Goal: Task Accomplishment & Management: Manage account settings

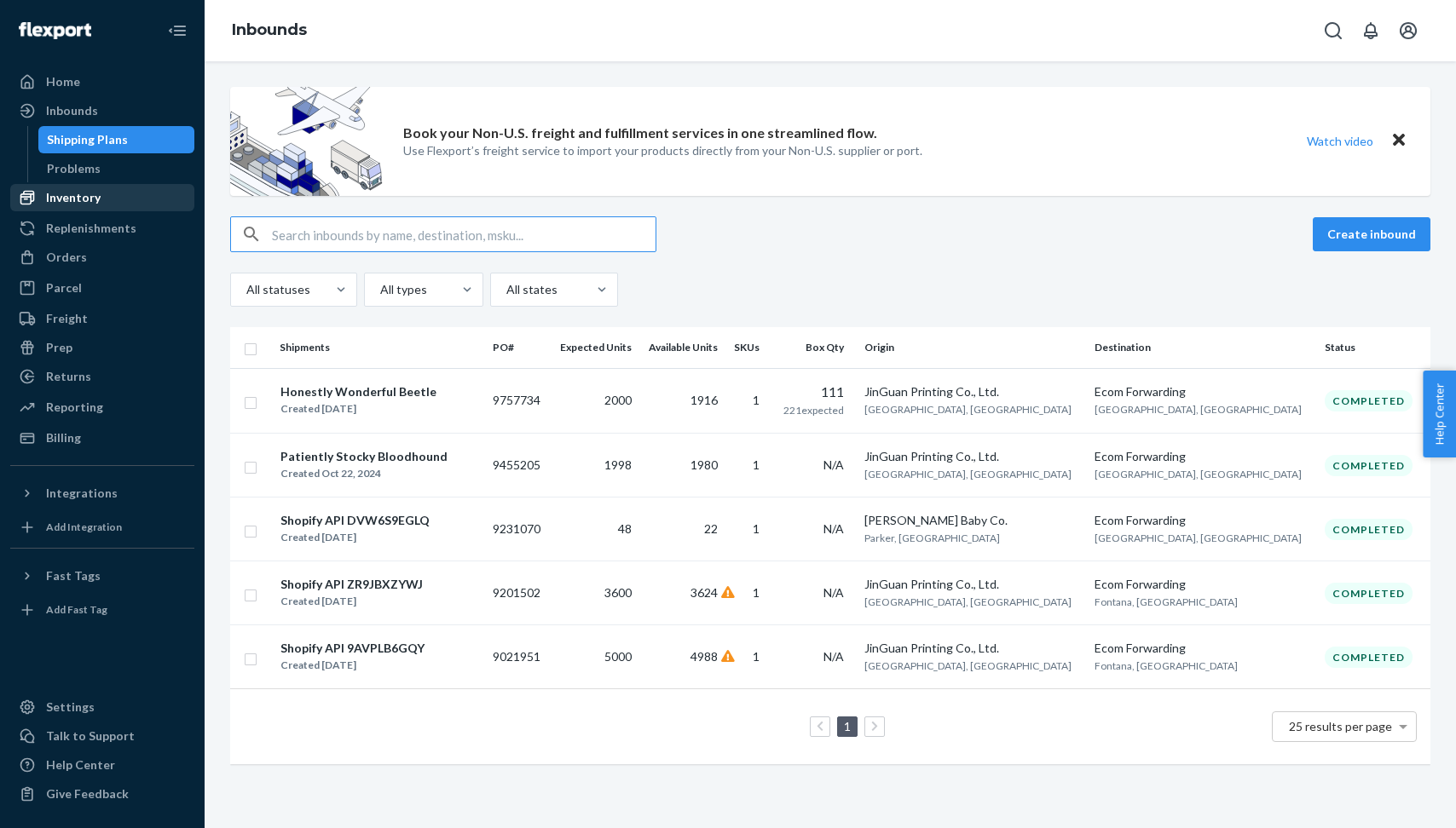
click at [101, 192] on div "Inventory" at bounding box center [102, 198] width 180 height 24
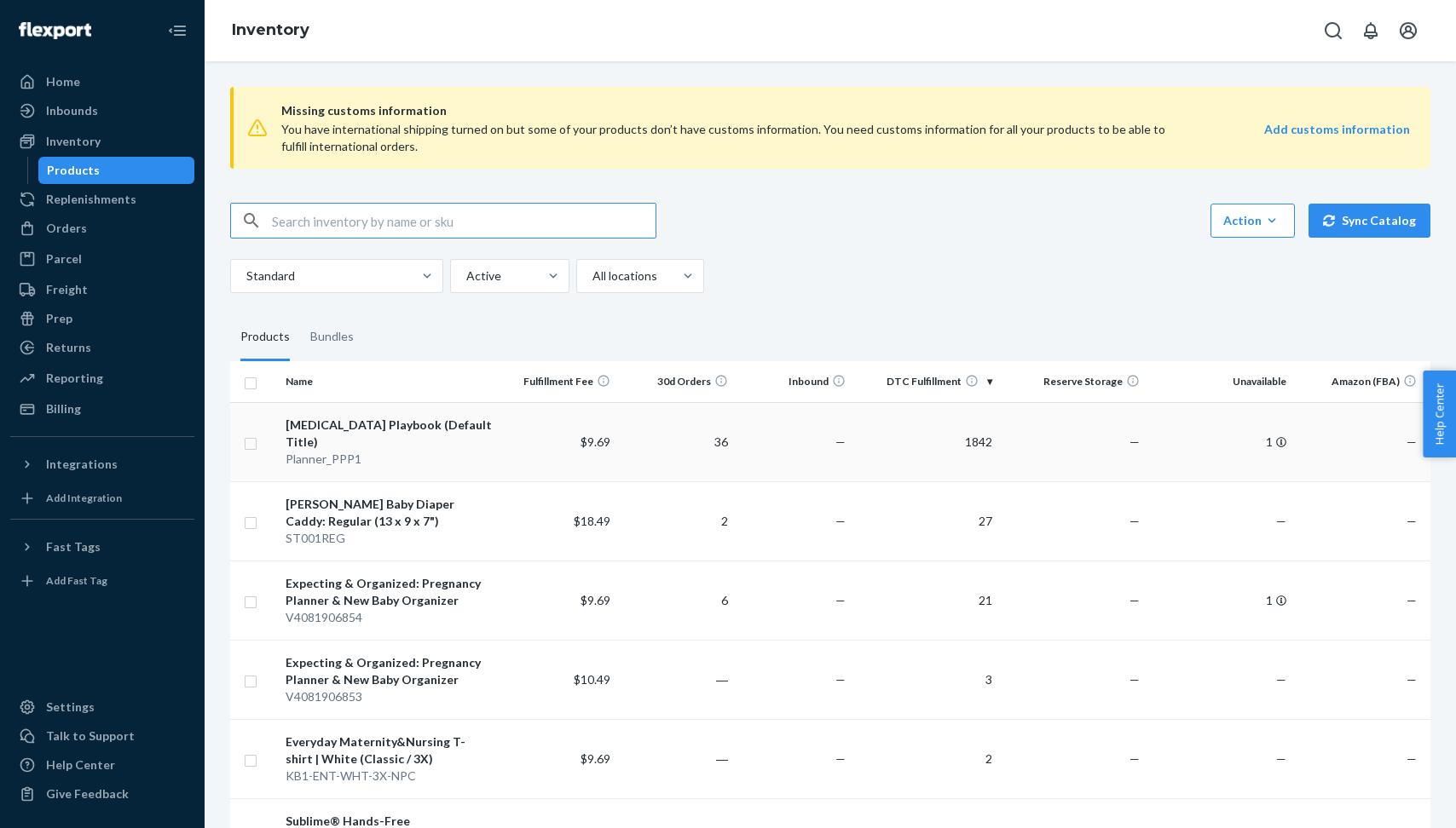
click at [394, 418] on div "[MEDICAL_DATA] Playbook (Default Title)" at bounding box center [389, 434] width 207 height 34
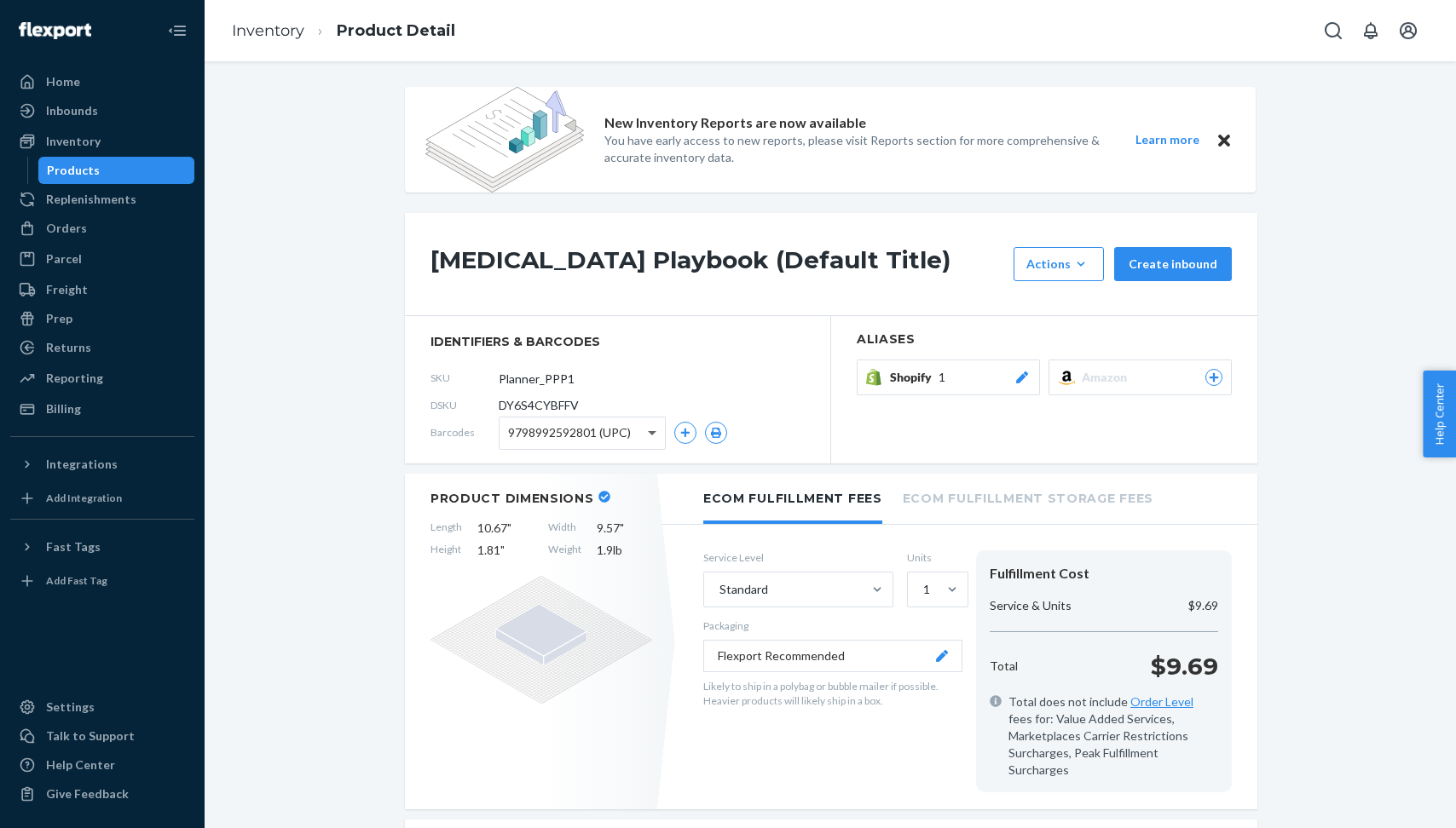
click at [648, 430] on span at bounding box center [654, 434] width 21 height 32
click at [1132, 370] on div "Amazon" at bounding box center [1152, 378] width 140 height 17
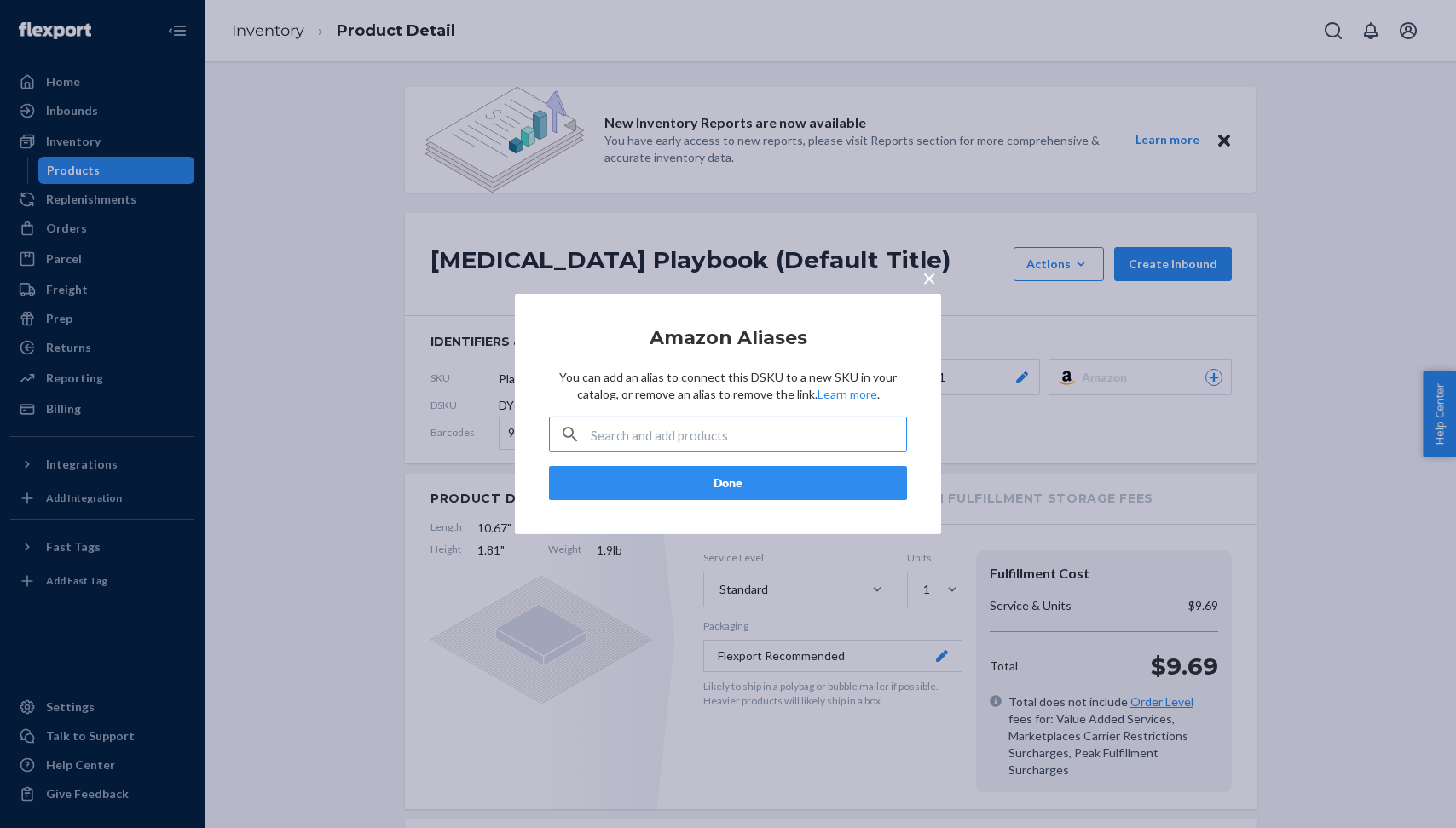
paste input "PPP1_Flexport_FBM"
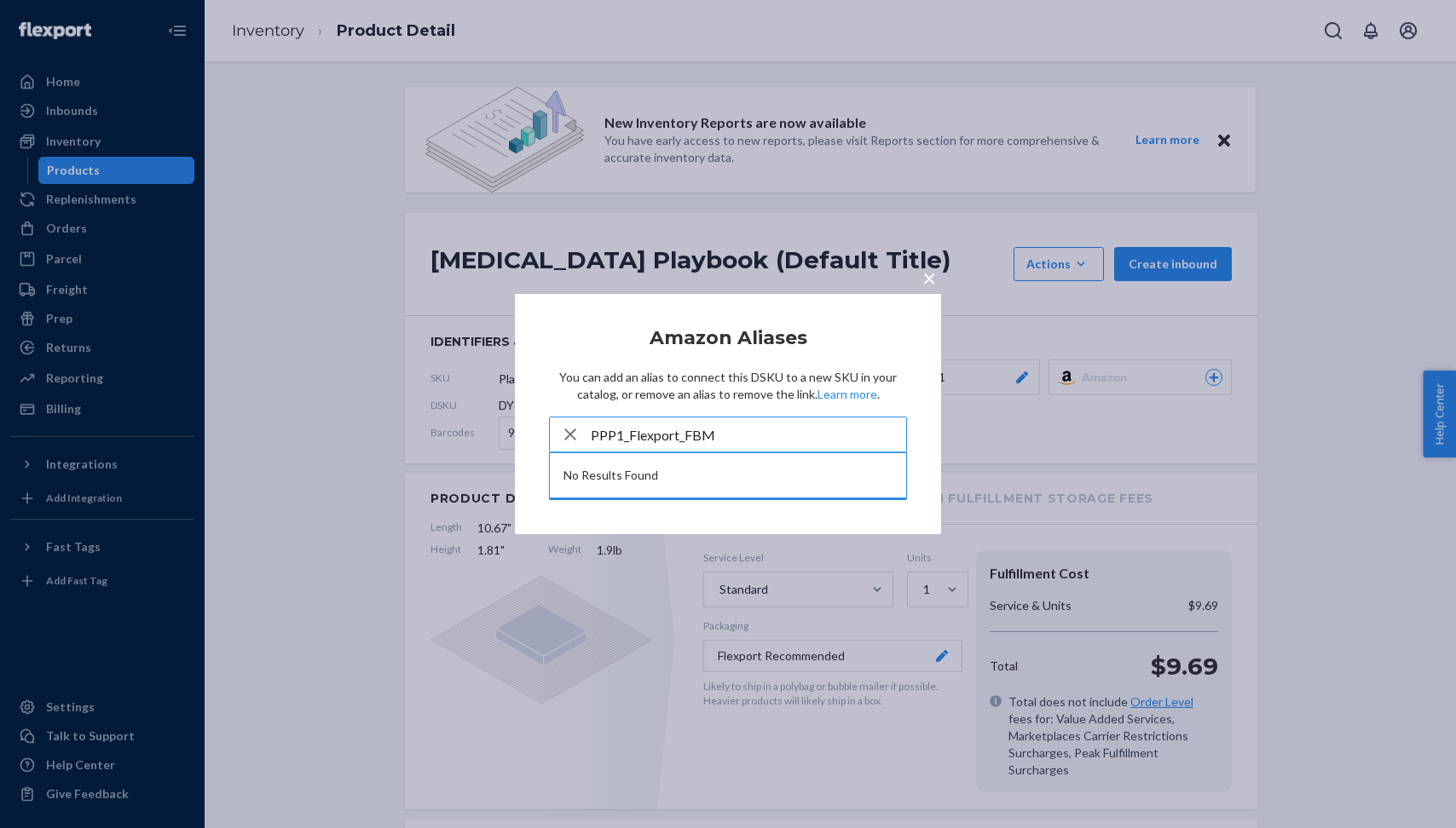
click at [896, 371] on p "You can add an alias to connect this DSKU to a new SKU in your catalog, or remo…" at bounding box center [728, 386] width 358 height 34
drag, startPoint x: 733, startPoint y: 432, endPoint x: 606, endPoint y: 420, distance: 127.6
click at [606, 420] on input "PPP1_Flexport_FBM" at bounding box center [748, 434] width 315 height 34
click at [594, 427] on input "PPP1_Flexport_FBM" at bounding box center [748, 434] width 315 height 34
type input "PPP1_Flexport_FBM"
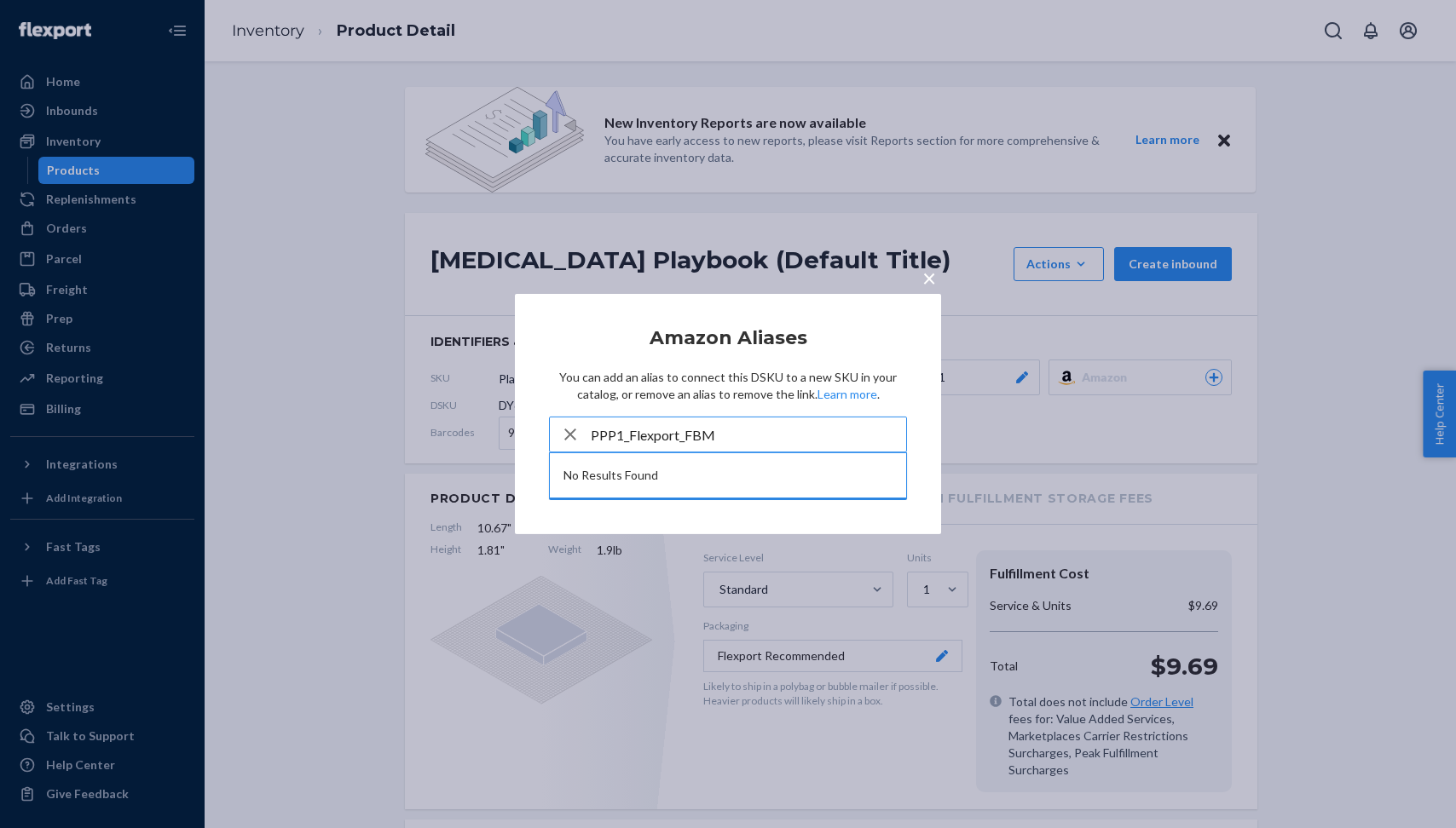
click at [595, 341] on h2 "Amazon Aliases" at bounding box center [728, 339] width 358 height 20
drag, startPoint x: 743, startPoint y: 436, endPoint x: 586, endPoint y: 434, distance: 157.0
click at [586, 434] on div "PPP1_Flexport_FBM" at bounding box center [728, 434] width 356 height 34
click at [582, 351] on article "Amazon Aliases You can add an alias to connect this DSKU to a new SKU in your c…" at bounding box center [728, 414] width 358 height 172
click at [928, 279] on span "×" at bounding box center [928, 277] width 14 height 29
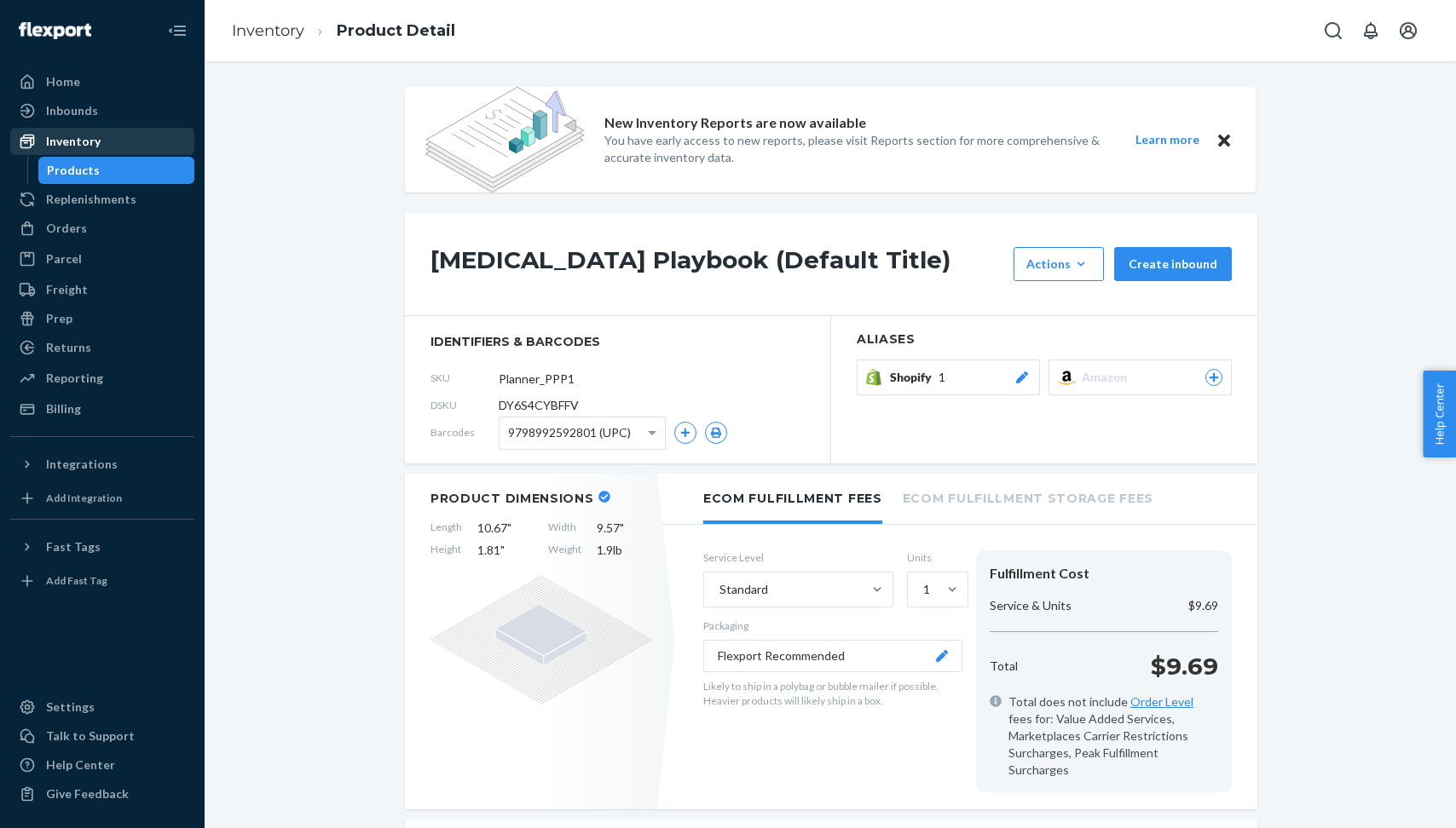
click at [78, 134] on div "Inventory" at bounding box center [73, 141] width 55 height 17
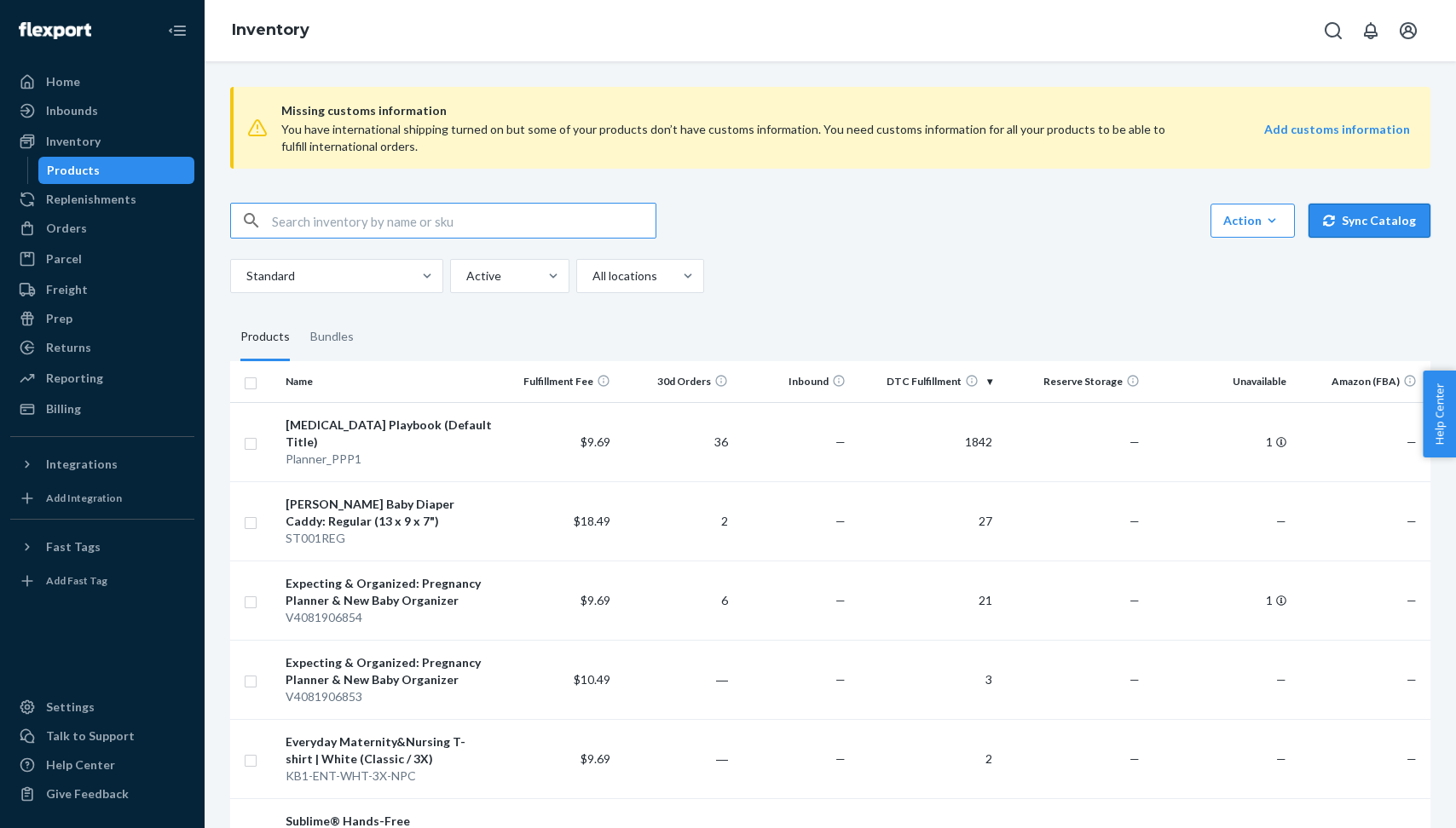
click at [1385, 229] on button "Sync Catalog" at bounding box center [1369, 220] width 122 height 34
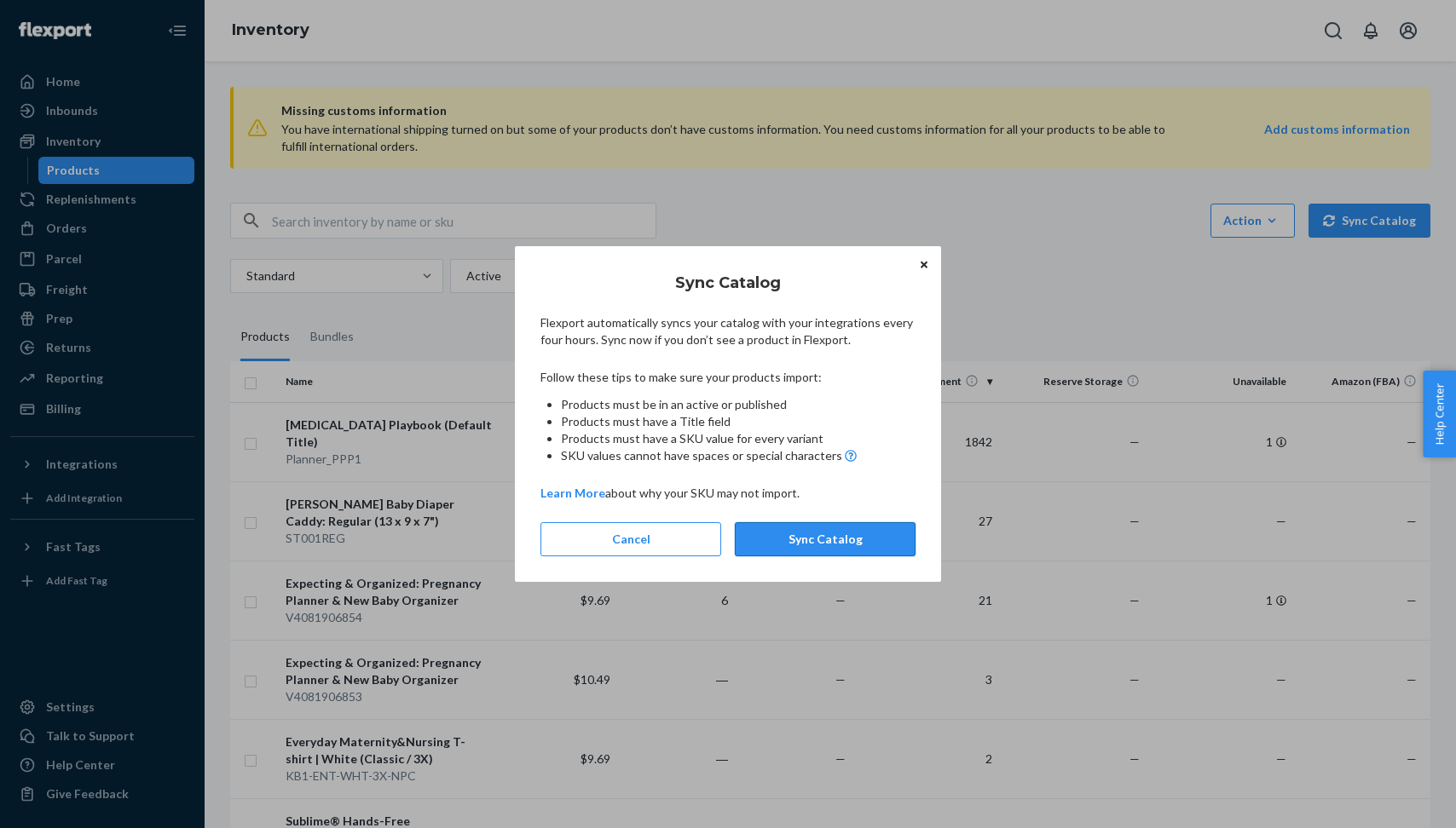
click at [799, 541] on button "Sync Catalog" at bounding box center [825, 540] width 180 height 34
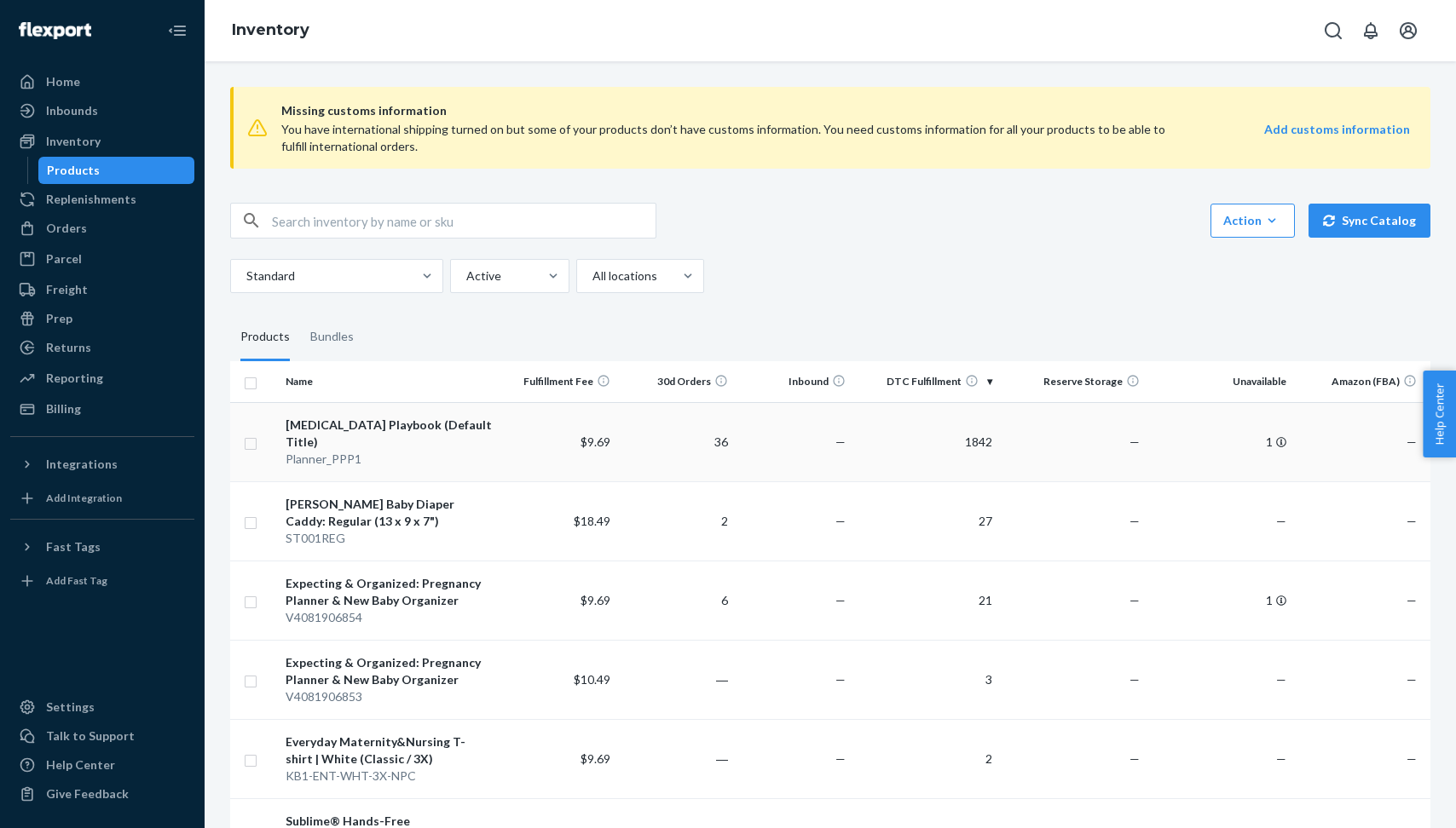
click at [424, 424] on div "[MEDICAL_DATA] Playbook (Default Title)" at bounding box center [389, 434] width 207 height 34
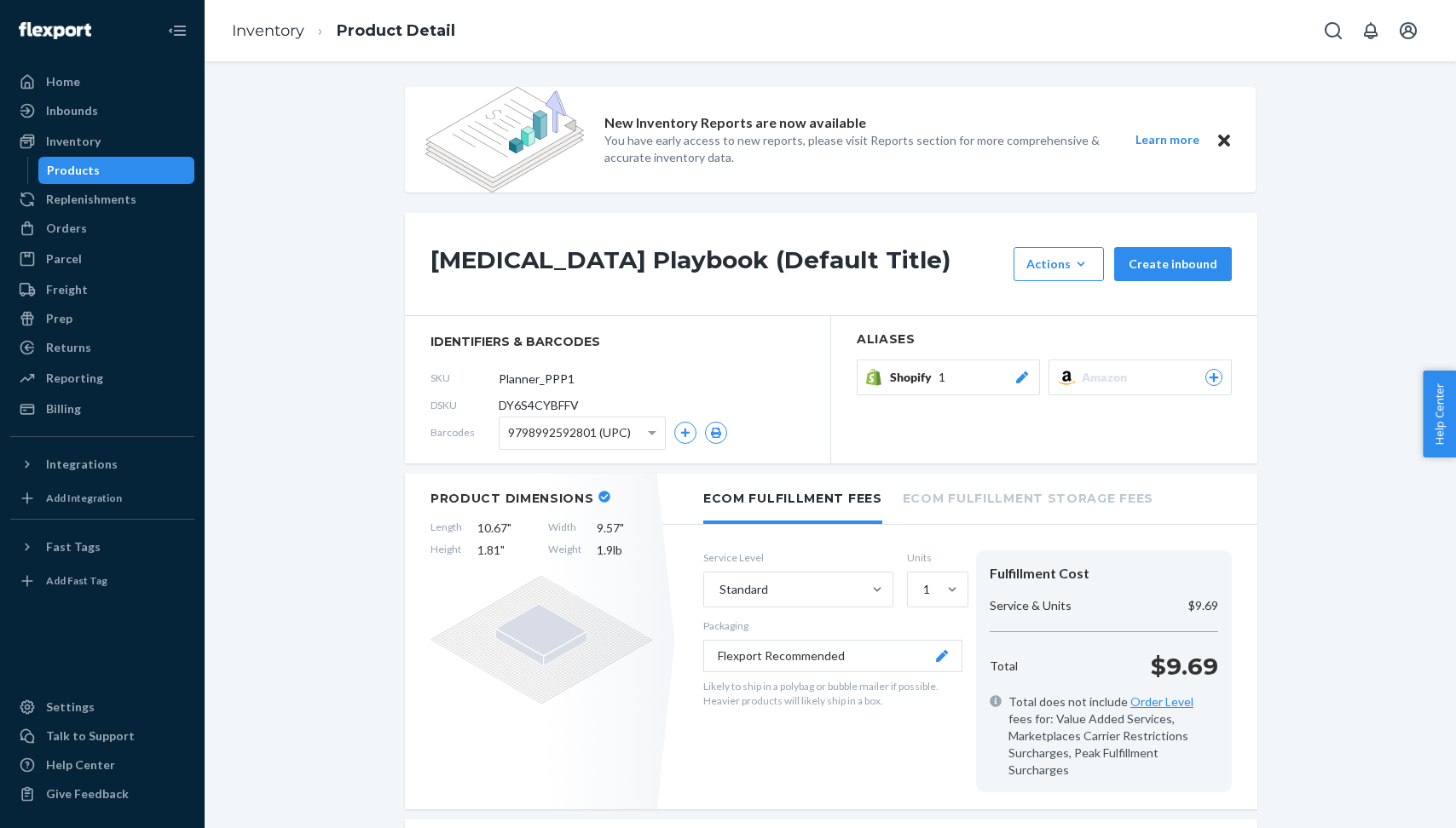
click at [1172, 379] on div "Amazon" at bounding box center [1152, 378] width 140 height 17
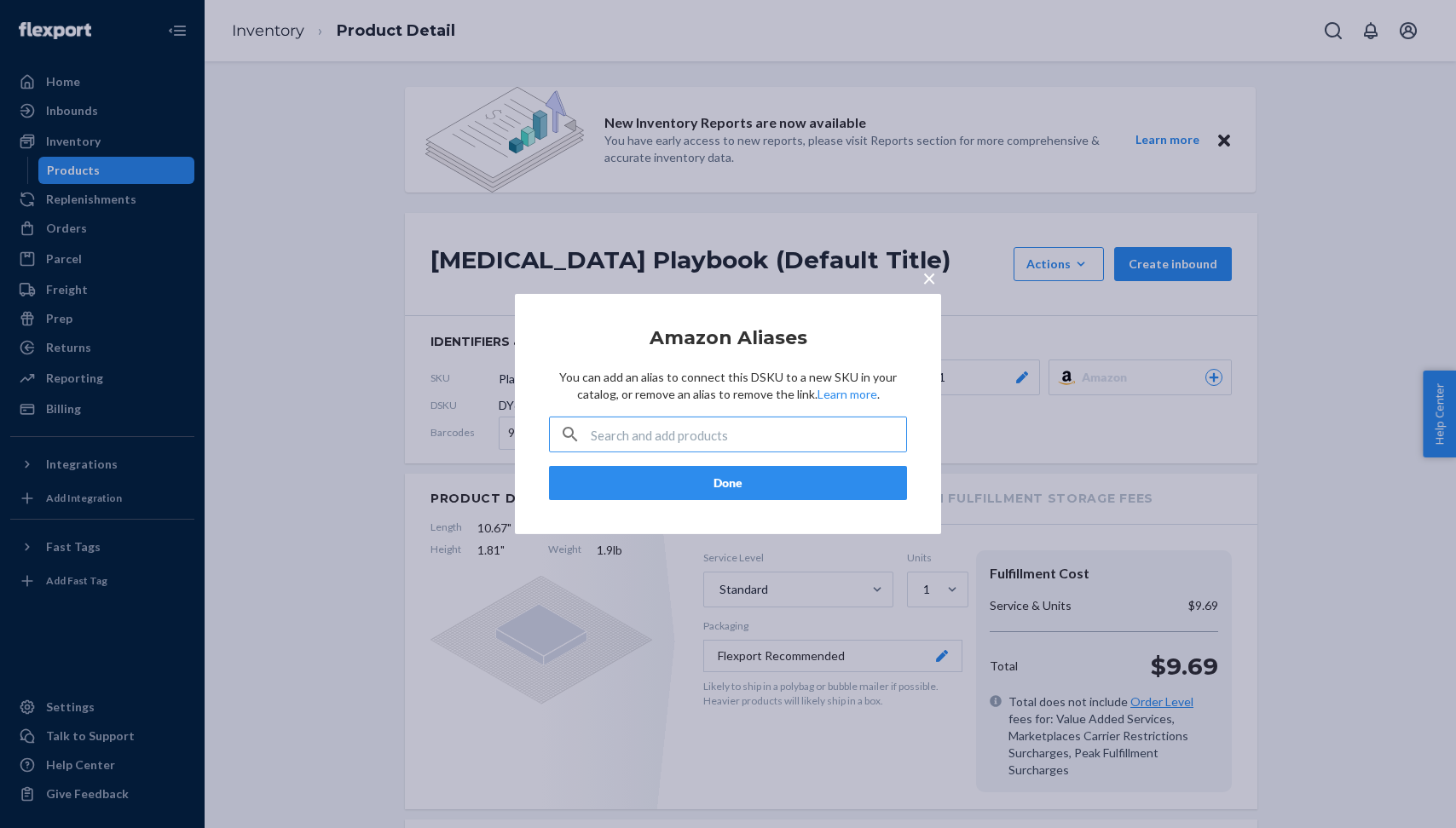
click at [838, 431] on input "text" at bounding box center [748, 434] width 315 height 34
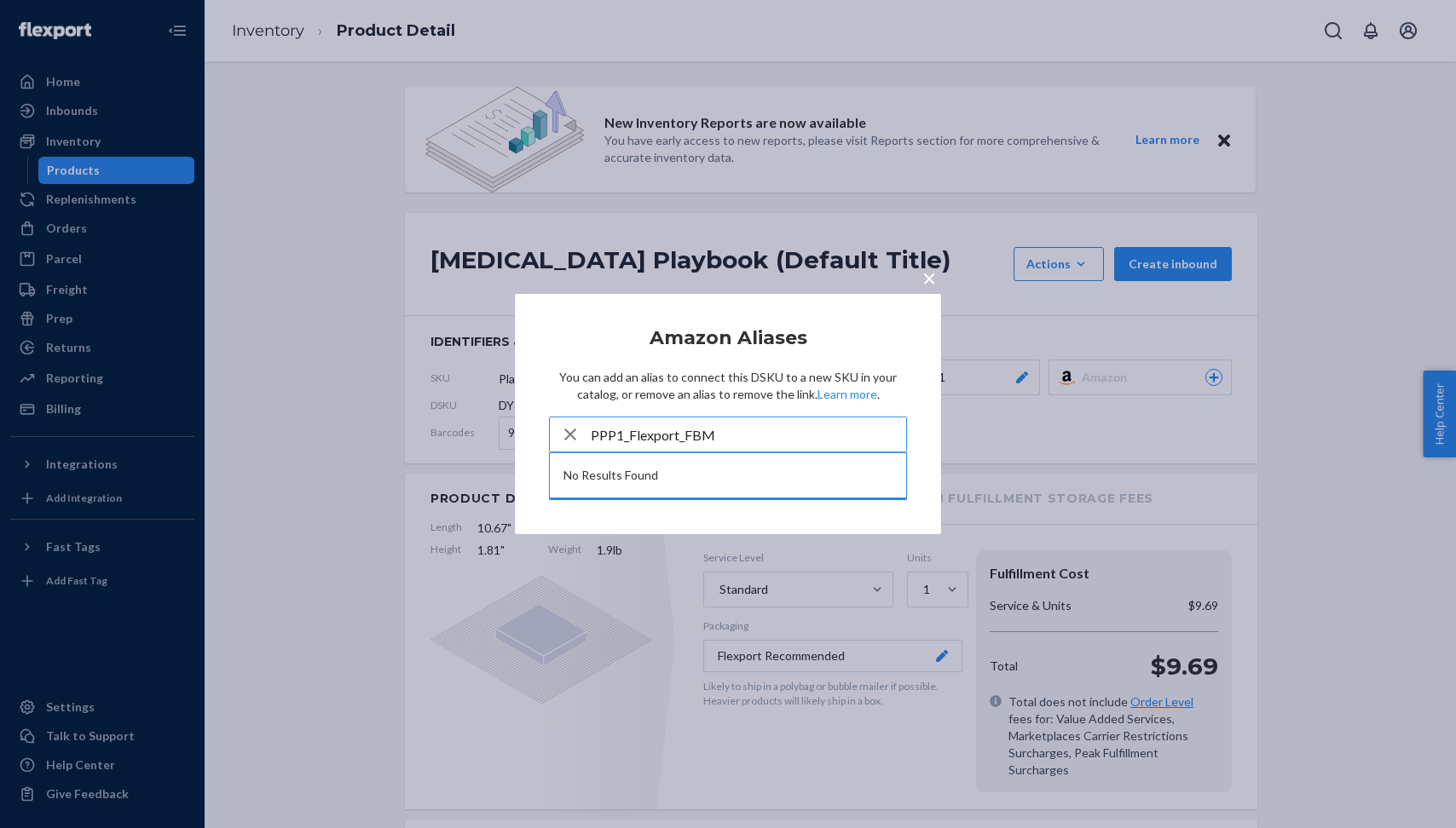
type input "PPP1_Flexport_FBM"
click at [590, 433] on div "button" at bounding box center [570, 434] width 41 height 34
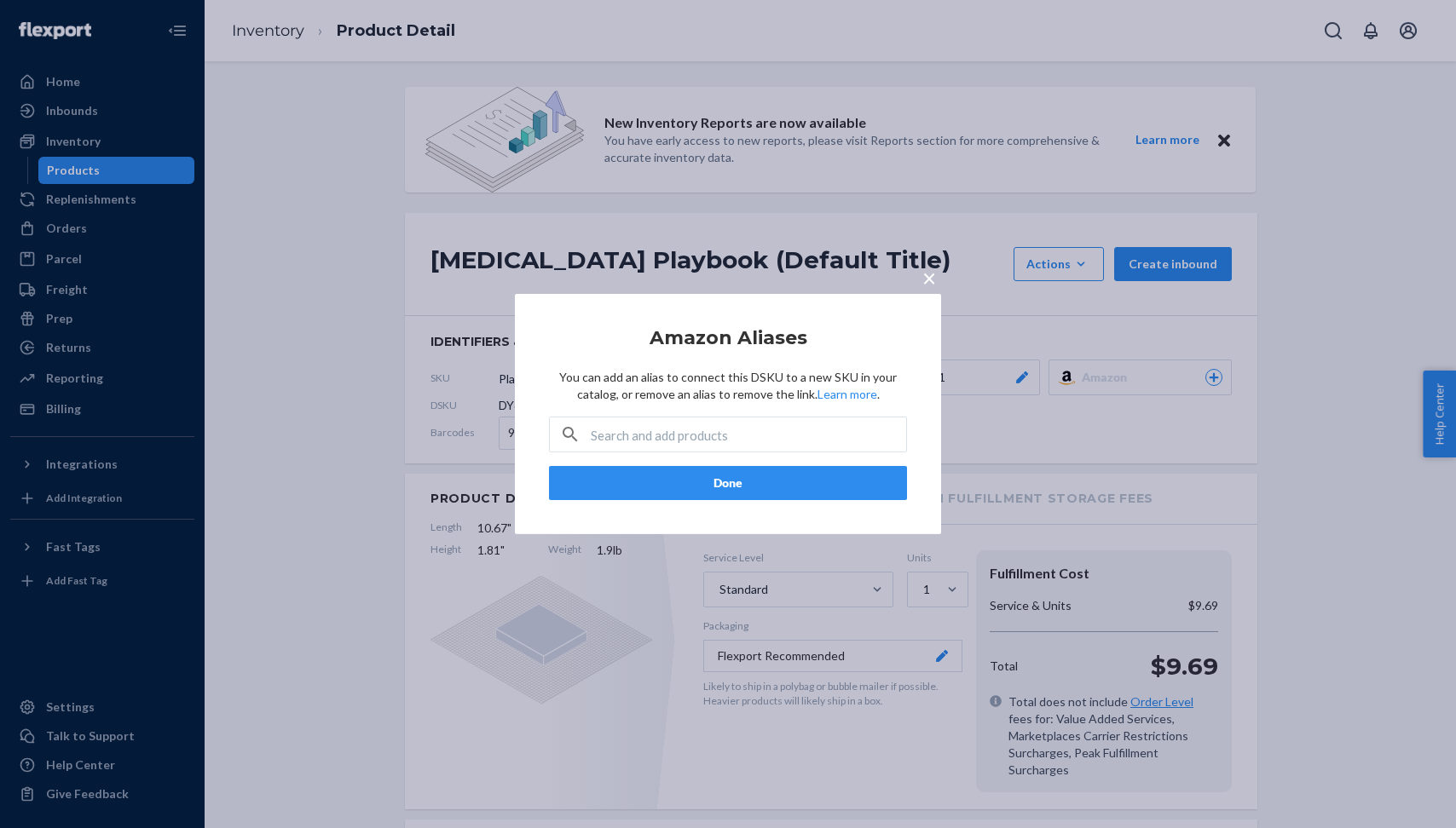
click at [634, 434] on input "text" at bounding box center [748, 434] width 315 height 34
paste input "PPP1_Flexport_FBM"
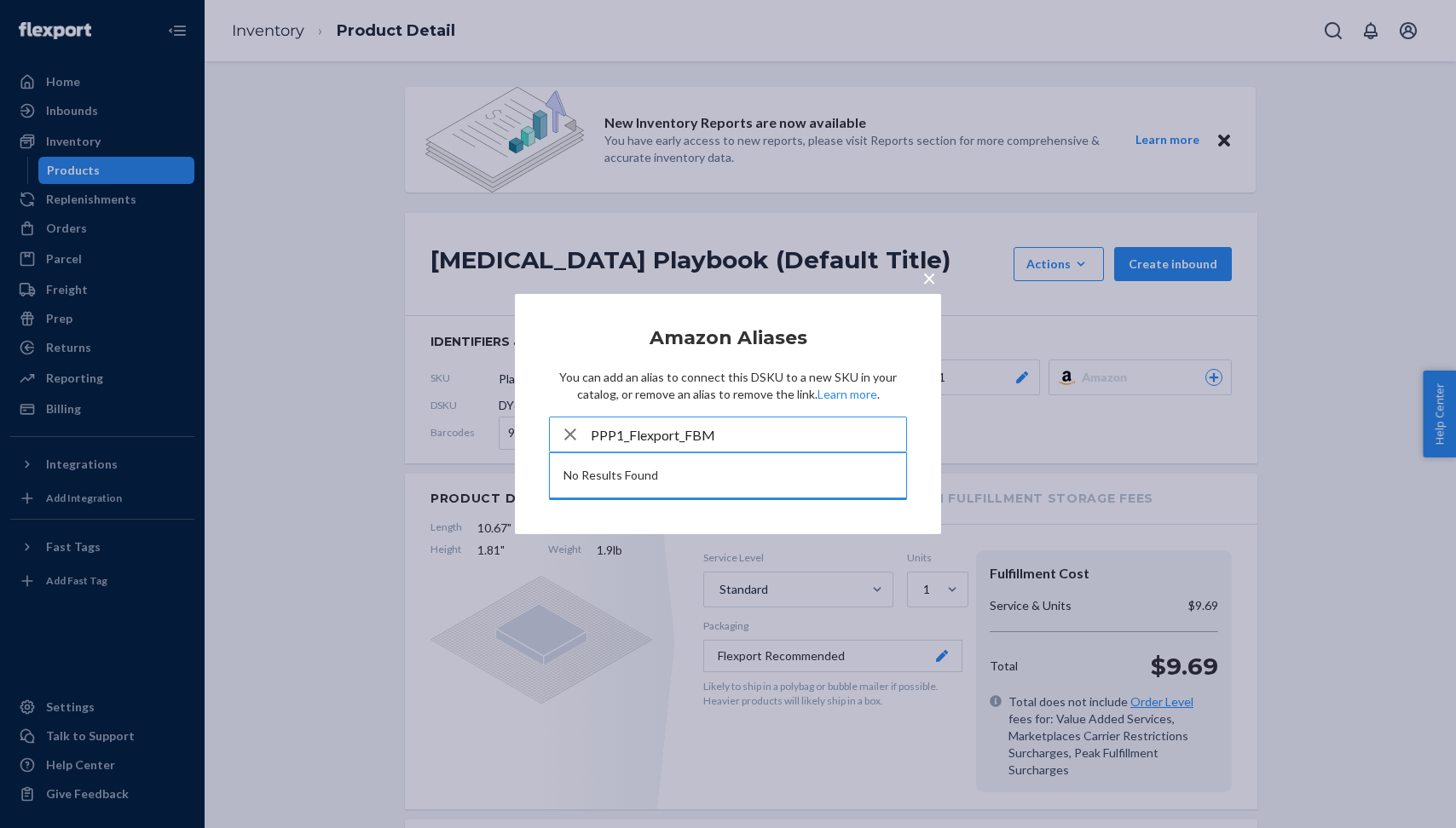
type input "PPP1_Flexport_FBM"
click at [624, 340] on h2 "Amazon Aliases" at bounding box center [728, 339] width 358 height 20
click at [926, 274] on span "×" at bounding box center [928, 277] width 14 height 29
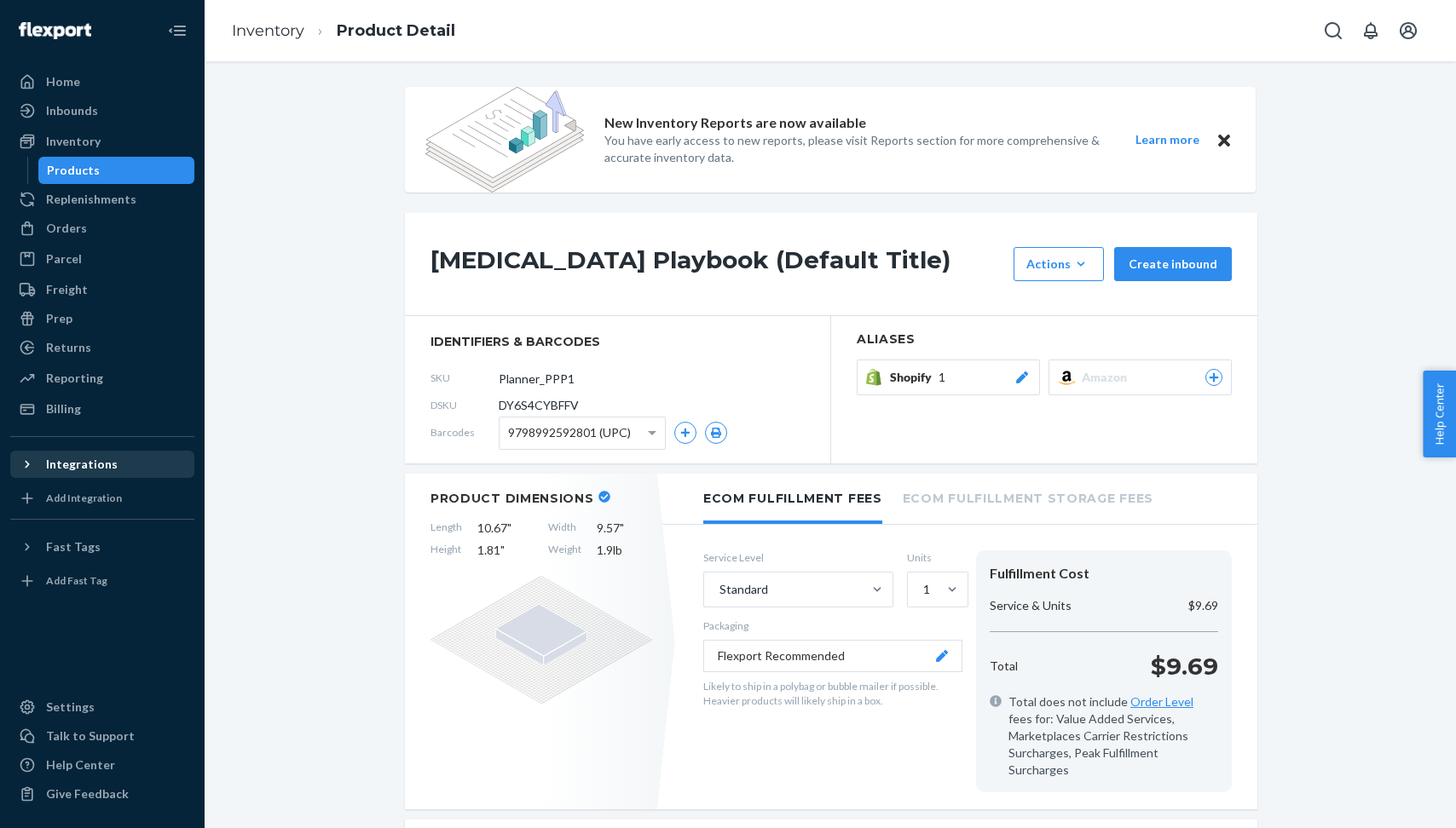
click at [53, 463] on div "Integrations" at bounding box center [81, 464] width 72 height 17
click at [74, 498] on div "Amazon" at bounding box center [68, 493] width 46 height 17
